Goal: Find specific page/section: Find specific page/section

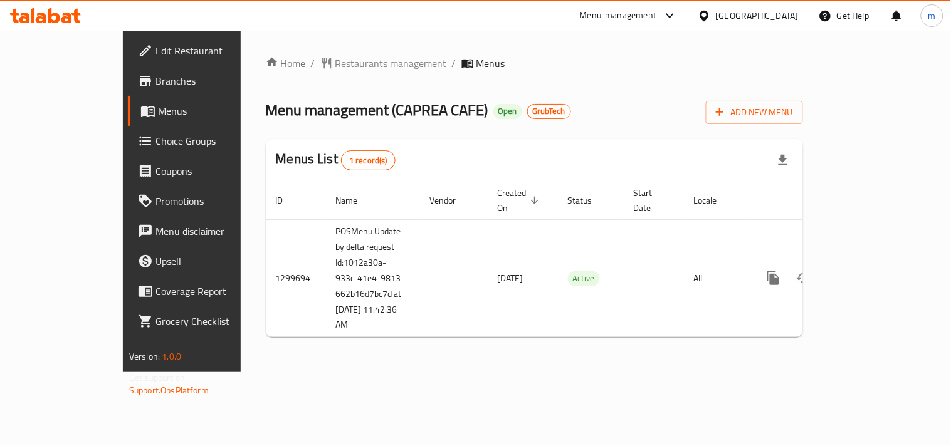
click at [60, 18] on icon at bounding box center [54, 15] width 12 height 15
click at [51, 15] on icon at bounding box center [54, 15] width 12 height 15
